Goal: Transaction & Acquisition: Purchase product/service

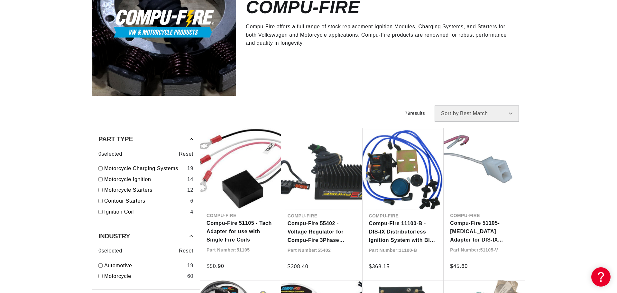
scroll to position [0, 252]
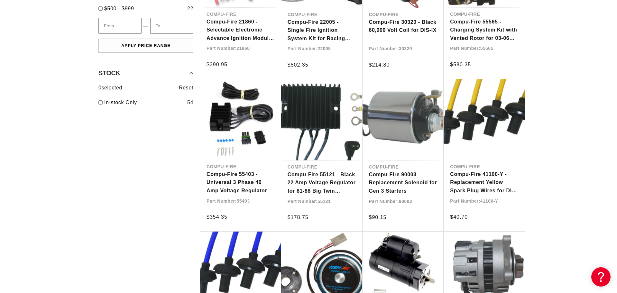
scroll to position [0, 252]
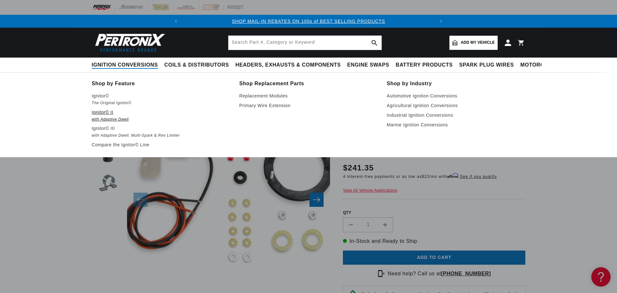
click at [96, 113] on p "Ignitor© II" at bounding box center [161, 112] width 139 height 8
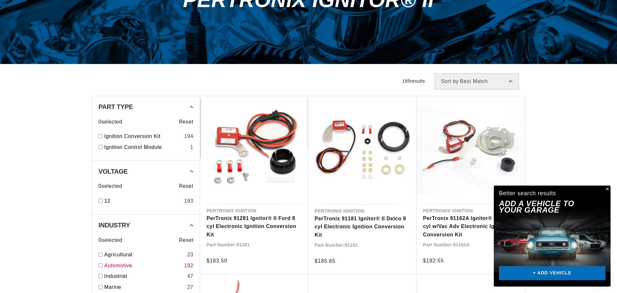
scroll to position [257, 0]
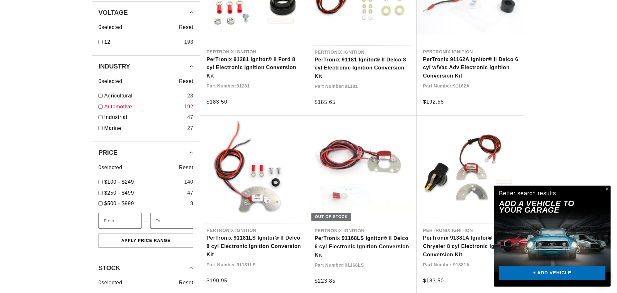
click at [100, 107] on input "checkbox" at bounding box center [100, 107] width 4 height 4
checkbox input "true"
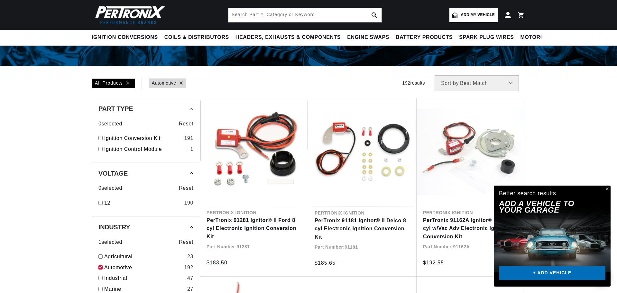
scroll to position [0, 0]
drag, startPoint x: 609, startPoint y: 189, endPoint x: 590, endPoint y: 180, distance: 20.8
click at [609, 189] on button "Close" at bounding box center [607, 190] width 8 height 8
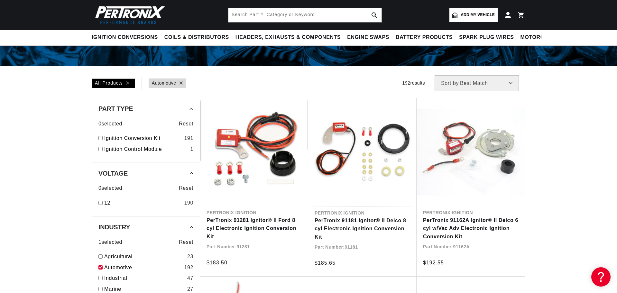
click at [479, 15] on span "Add my vehicle" at bounding box center [478, 15] width 34 height 6
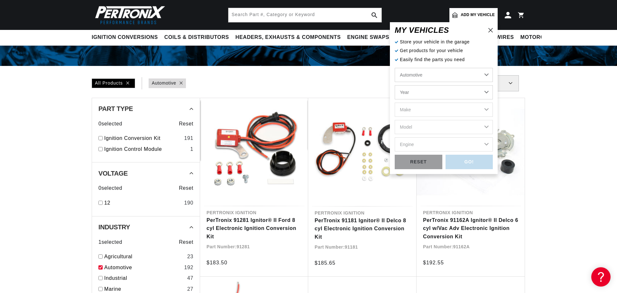
click at [443, 72] on select "Automotive Agricultural Industrial Marine Motorcycle" at bounding box center [444, 75] width 98 height 14
click at [395, 68] on select "Automotive Agricultural Industrial Marine Motorcycle" at bounding box center [444, 75] width 98 height 14
click at [442, 94] on select "Year 2022 2021 2020 2019 2018 2017 2016 2015 2014 2013 2012 2011 2010 2009 2008…" at bounding box center [444, 92] width 98 height 14
select select "1972"
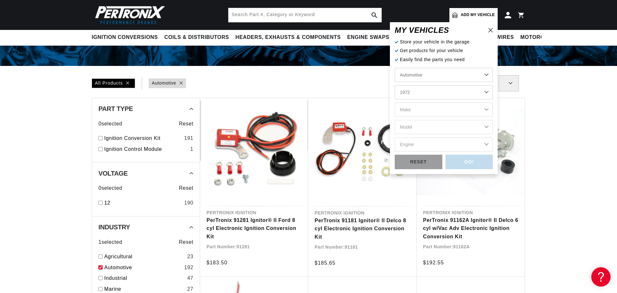
click at [395, 85] on select "Year 2022 2021 2020 2019 2018 2017 2016 2015 2014 2013 2012 2011 2010 2009 2008…" at bounding box center [444, 92] width 98 height 14
select select "1972"
click at [431, 109] on select "Make Alfa Romeo American Motors Aston Martin Audi Austin BMW Buick Cadillac Che…" at bounding box center [444, 110] width 98 height 14
select select "Volkswagen"
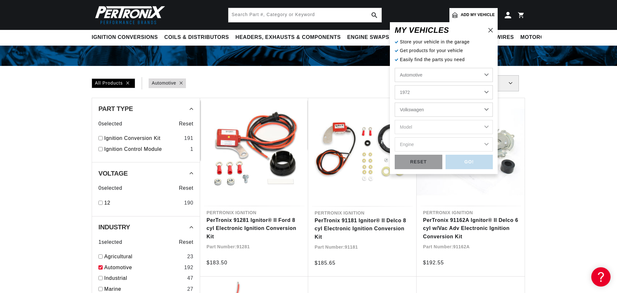
click at [395, 103] on select "Make Alfa Romeo American Motors Aston Martin Audi Austin BMW Buick Cadillac Che…" at bounding box center [444, 110] width 98 height 14
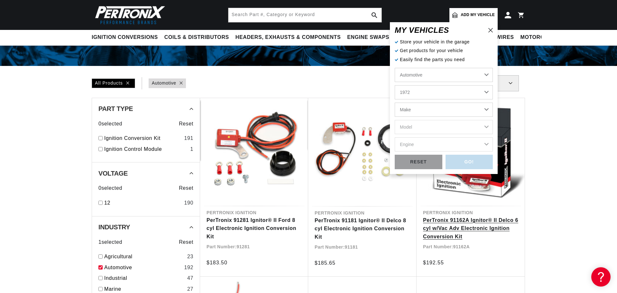
select select "Volkswagen"
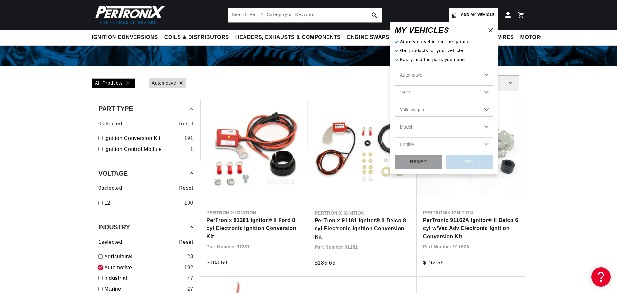
click at [428, 126] on select "Model 411 Beetle Fastback Karmann Ghia Squareback Super Beetle" at bounding box center [444, 127] width 98 height 14
select select "Beetle"
click at [395, 120] on select "Model 411 Beetle Fastback Karmann Ghia Squareback Super Beetle" at bounding box center [444, 127] width 98 height 14
select select "Beetle"
click at [433, 144] on select "Engine 1.5L 1.6L 4" at bounding box center [444, 144] width 98 height 14
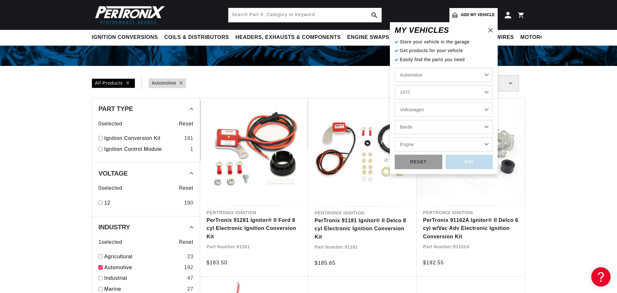
select select "1.5L"
click at [395, 137] on select "Engine 1.5L 1.6L 4" at bounding box center [444, 144] width 98 height 14
select select "1.5L"
click at [469, 163] on div "GO!" at bounding box center [470, 162] width 48 height 14
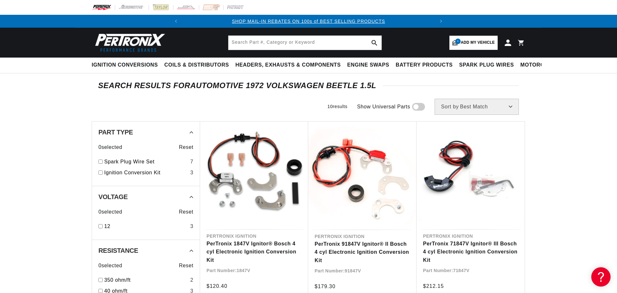
click at [101, 4] on div at bounding box center [309, 7] width 466 height 15
click at [100, 6] on img at bounding box center [102, 7] width 20 height 7
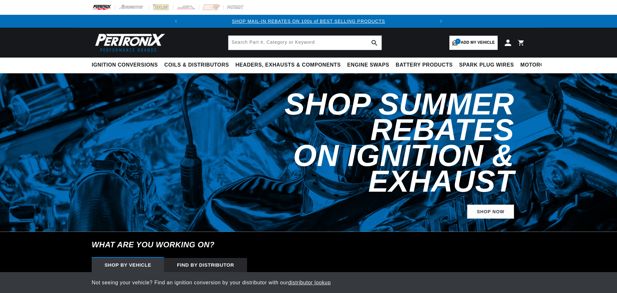
select select "1972"
select select "Volkswagen"
select select "Beetle"
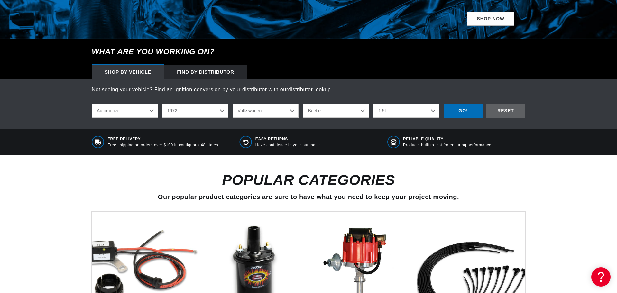
scroll to position [0, 252]
click at [140, 112] on select "Automotive Agricultural Industrial Marine Motorcycle" at bounding box center [125, 111] width 66 height 14
click at [412, 110] on select "1.5L 1.6L 4" at bounding box center [406, 111] width 66 height 14
click at [46, 110] on div "Not seeing your vehicle? Find an ignition conversion by your distributor with o…" at bounding box center [308, 104] width 617 height 50
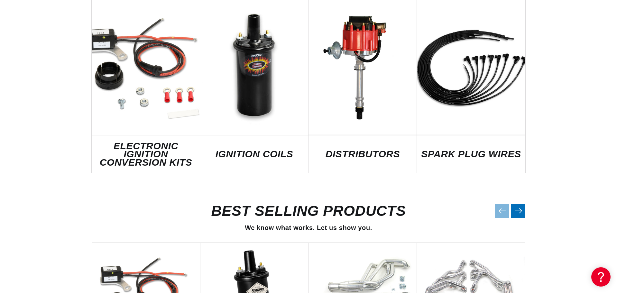
scroll to position [418, 0]
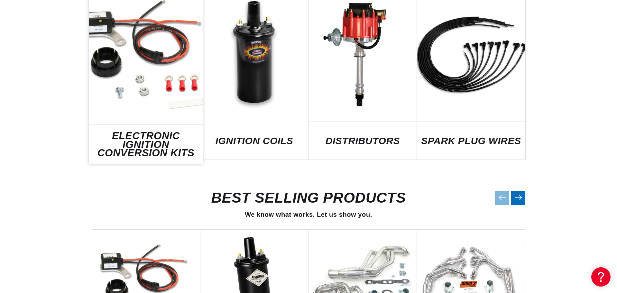
click at [148, 139] on link "ELECTRONIC IGNITION CONVERSION KITS" at bounding box center [146, 145] width 114 height 26
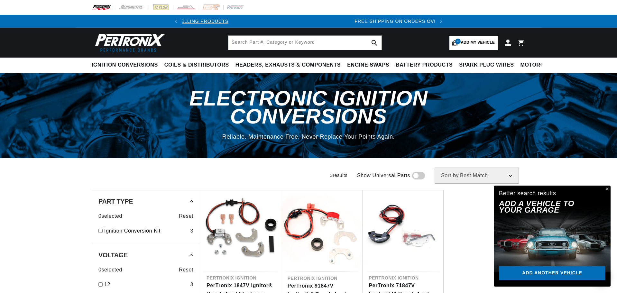
scroll to position [0, 252]
